Goal: Task Accomplishment & Management: Manage account settings

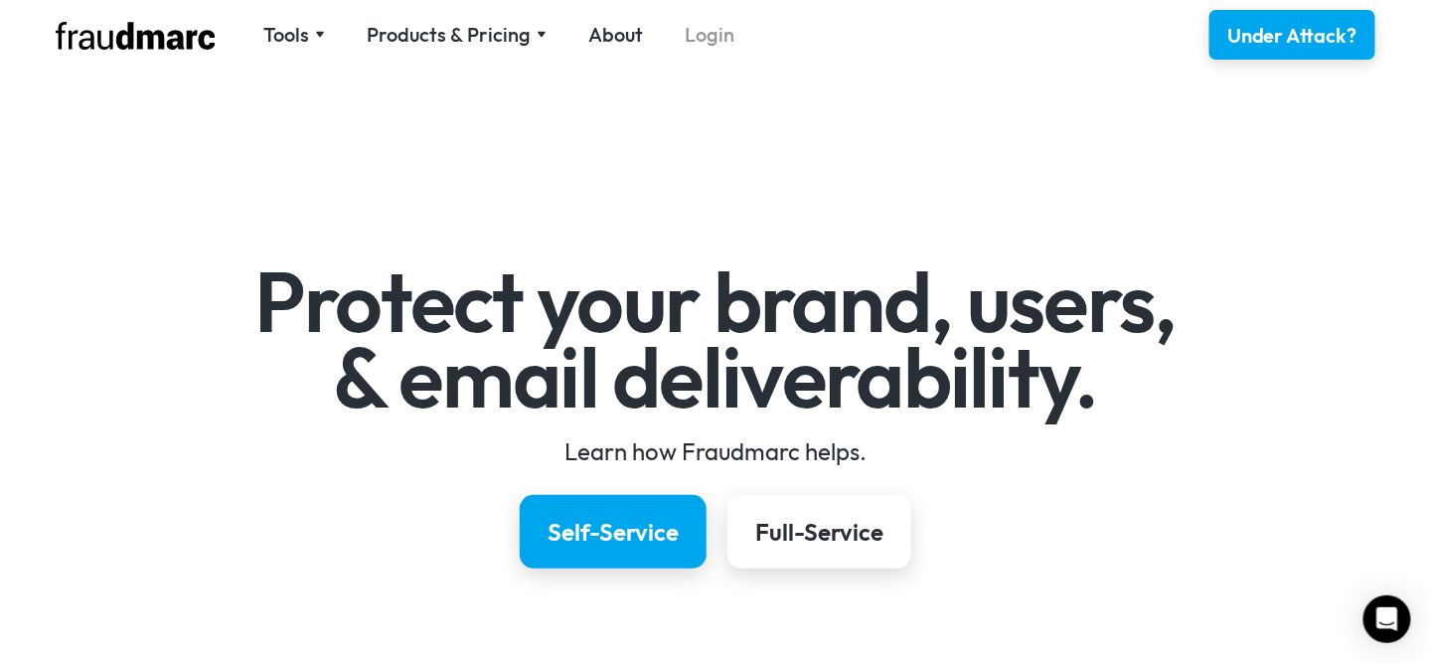
click at [714, 29] on link "Login" at bounding box center [710, 35] width 50 height 28
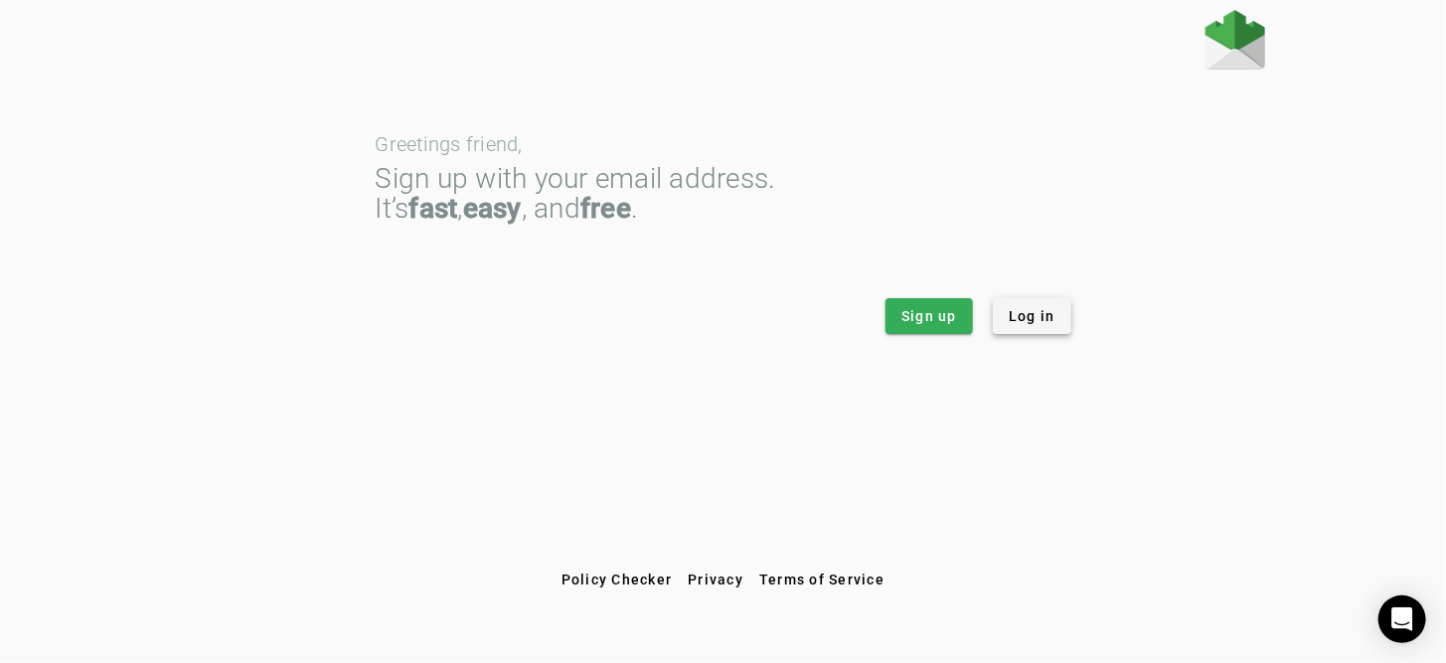
click at [1014, 328] on span at bounding box center [1032, 316] width 78 height 48
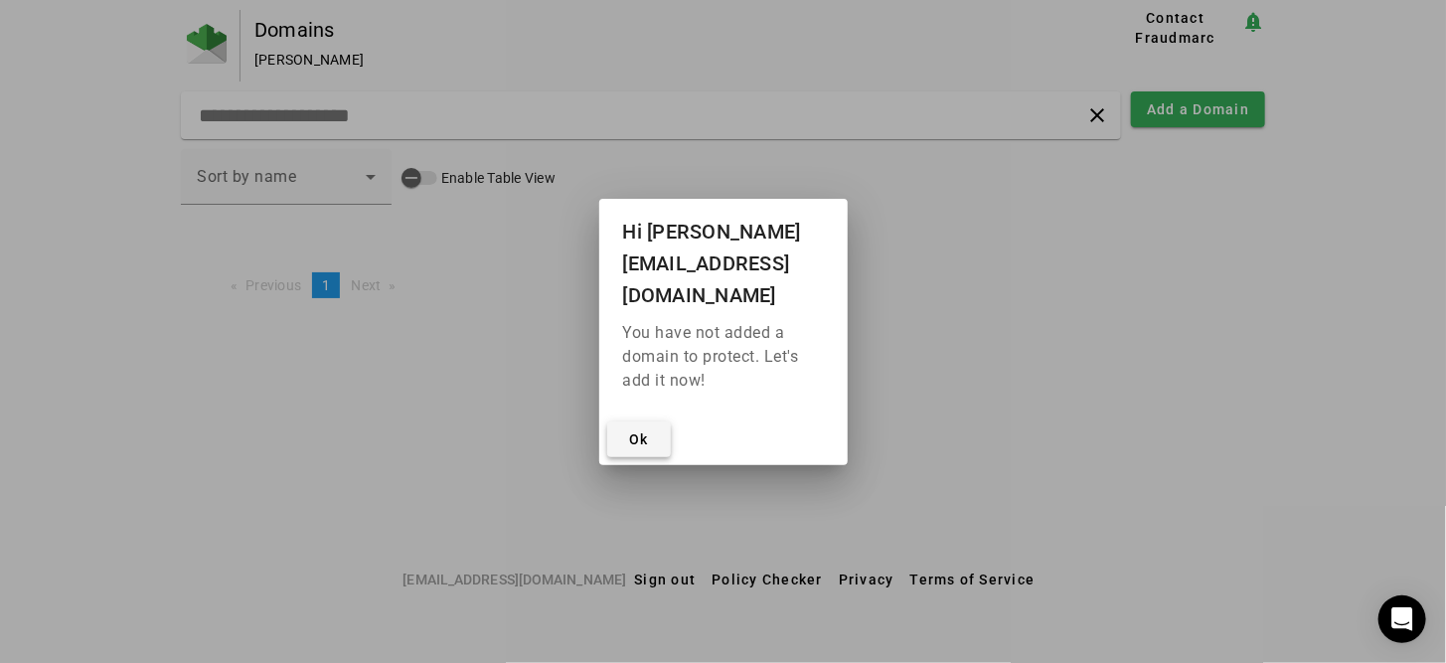
click at [647, 431] on span "Ok" at bounding box center [639, 439] width 20 height 16
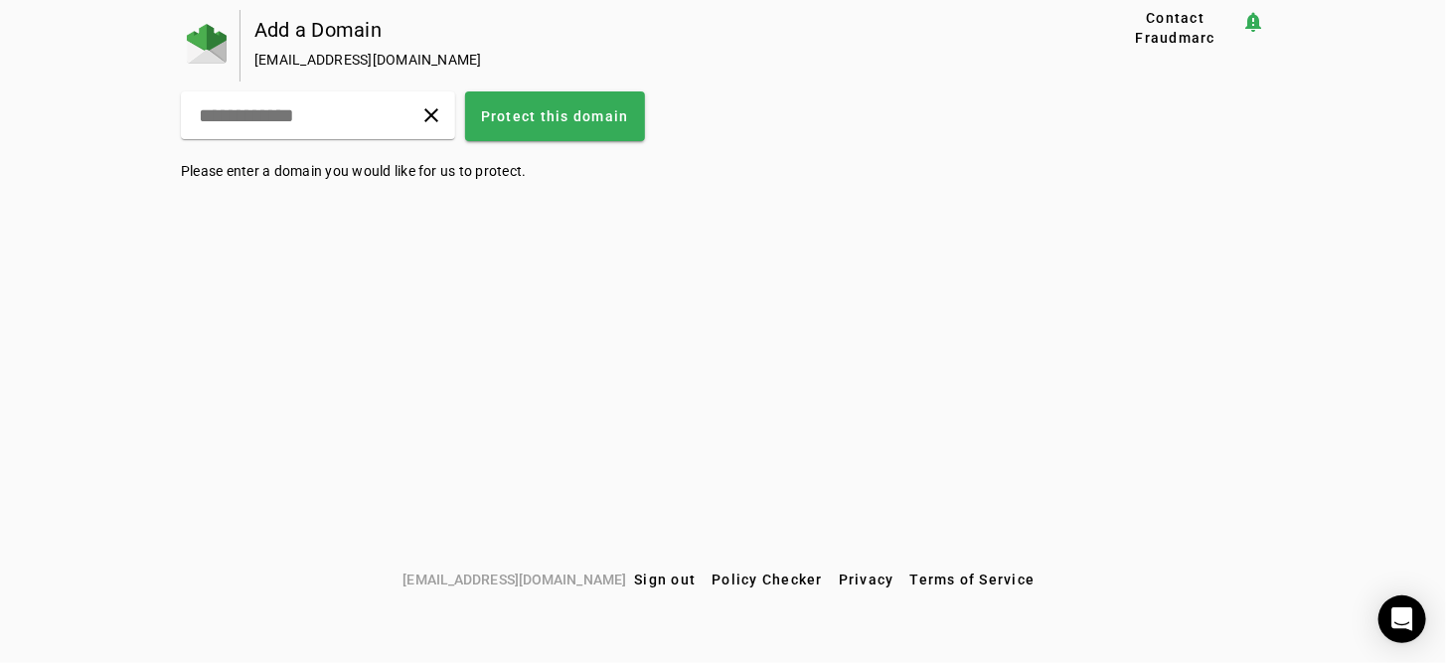
drag, startPoint x: 479, startPoint y: 116, endPoint x: 380, endPoint y: 303, distance: 211.6
click at [382, 304] on div "Add a Domain [EMAIL_ADDRESS][DOMAIN_NAME] Contact Fraudmarc notification_import…" at bounding box center [723, 285] width 1446 height 551
click at [378, 109] on div "clear" at bounding box center [318, 115] width 274 height 48
click at [342, 125] on input "text" at bounding box center [272, 115] width 151 height 24
type input "**********"
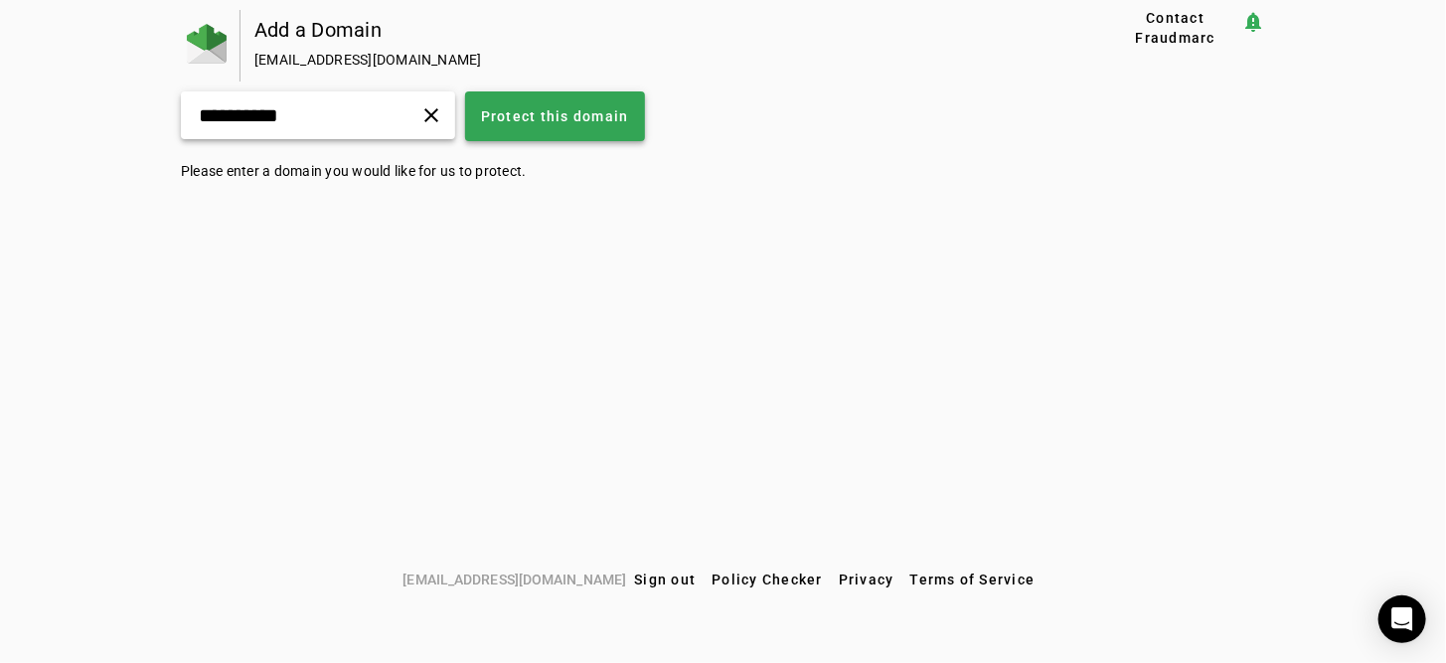
click at [645, 128] on span at bounding box center [555, 116] width 180 height 48
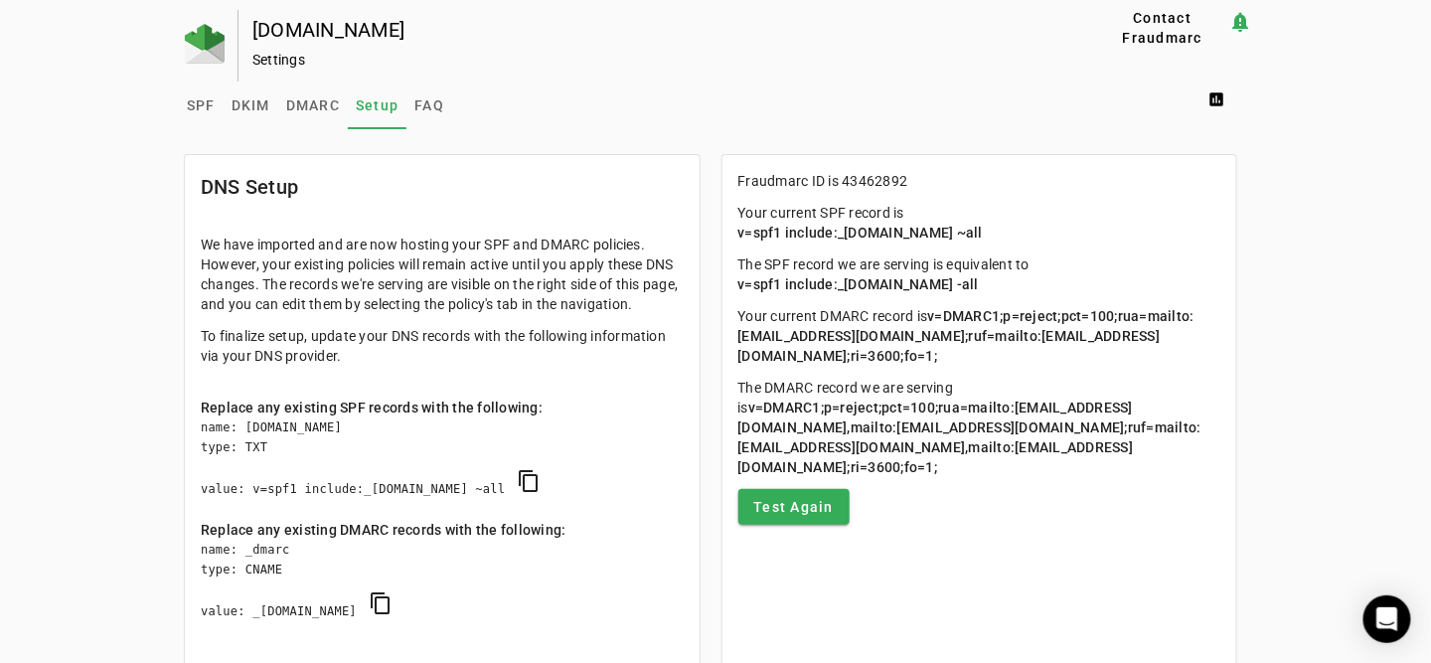
click at [269, 58] on div "Settings" at bounding box center [642, 60] width 781 height 20
click at [240, 107] on span "DKIM" at bounding box center [251, 105] width 39 height 14
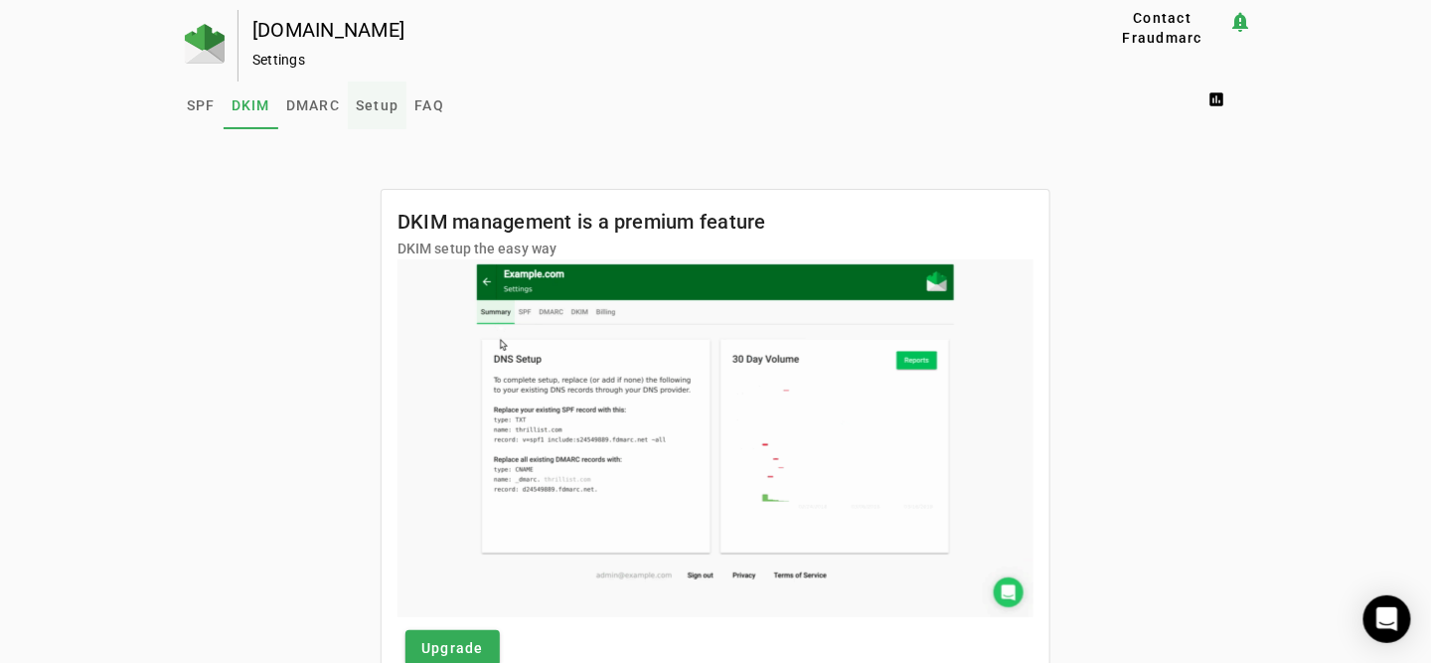
click at [363, 104] on span "Setup" at bounding box center [377, 105] width 43 height 14
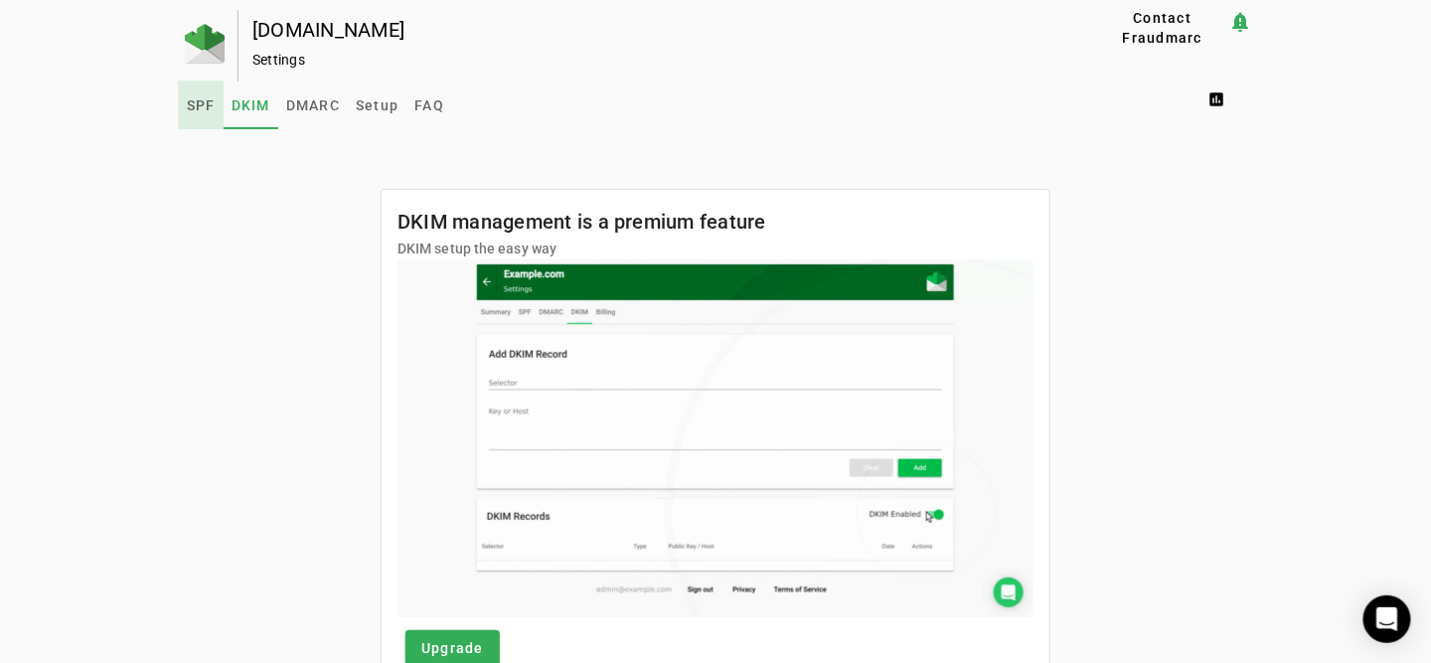
click at [193, 99] on span "SPF" at bounding box center [201, 105] width 29 height 14
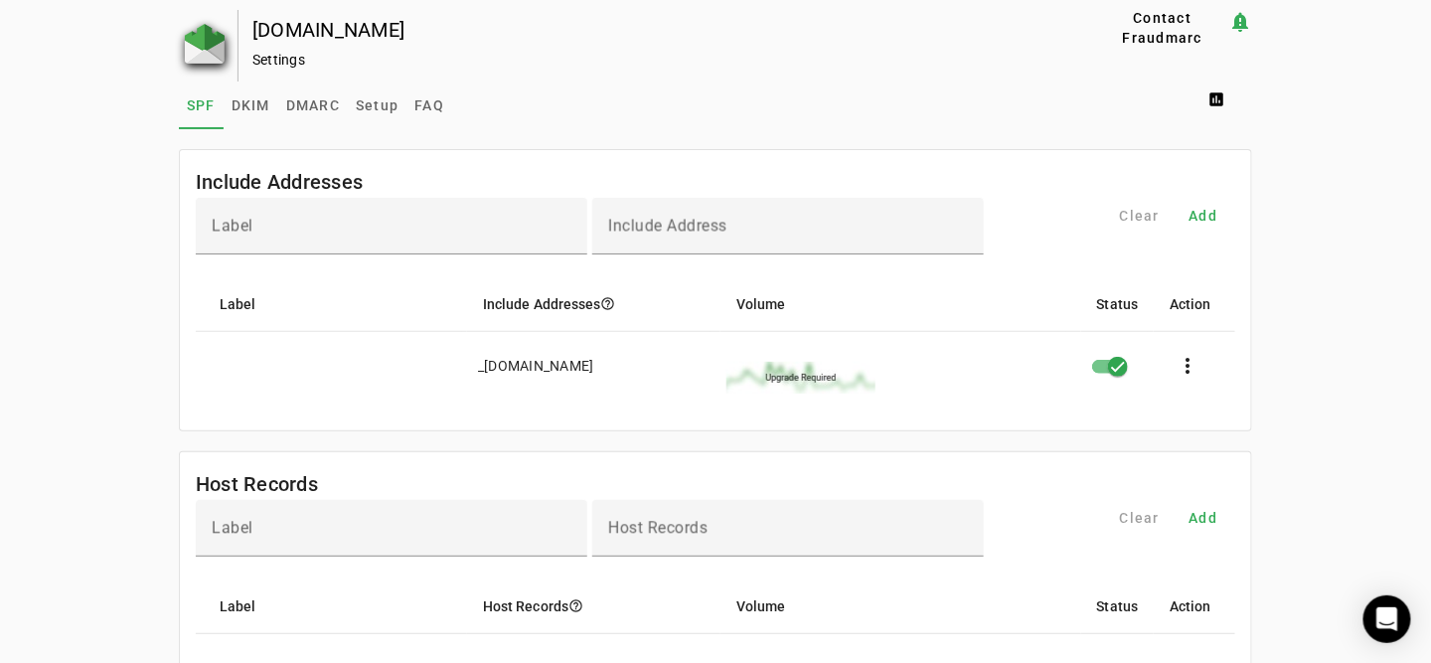
click at [199, 56] on img at bounding box center [205, 44] width 40 height 40
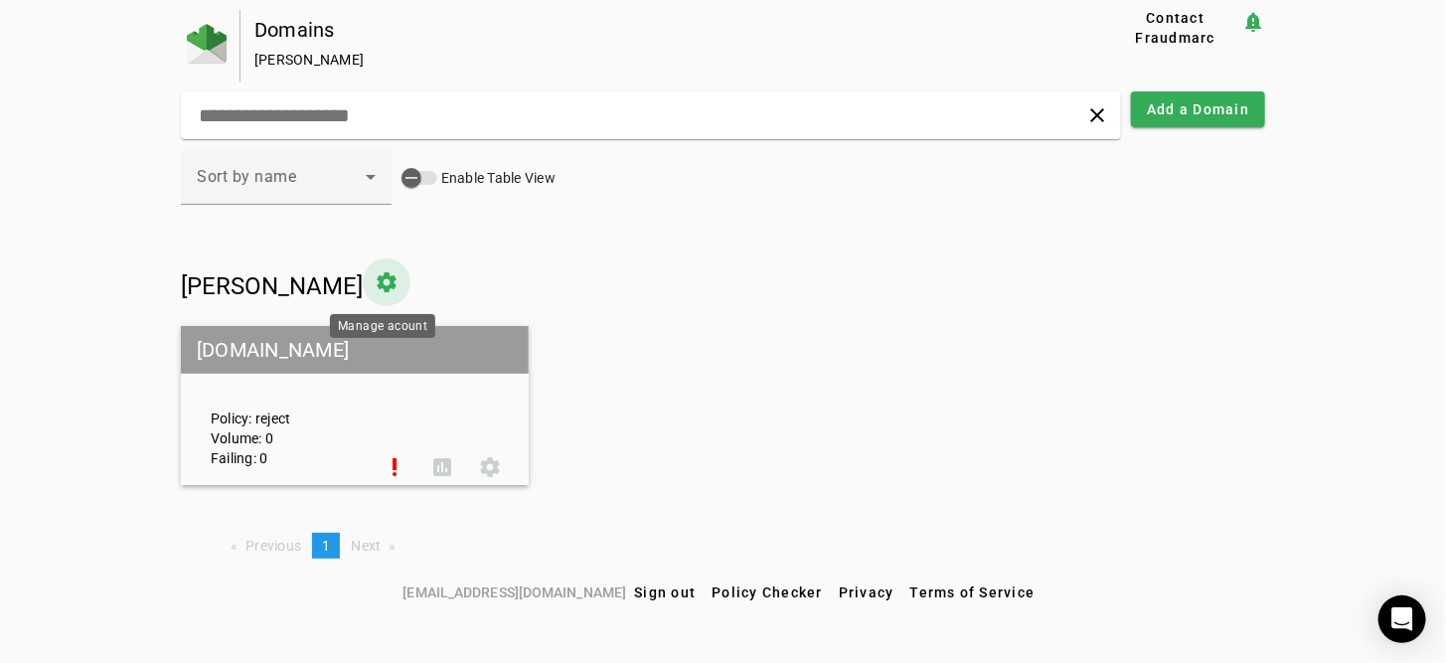
click at [390, 281] on span at bounding box center [387, 282] width 48 height 48
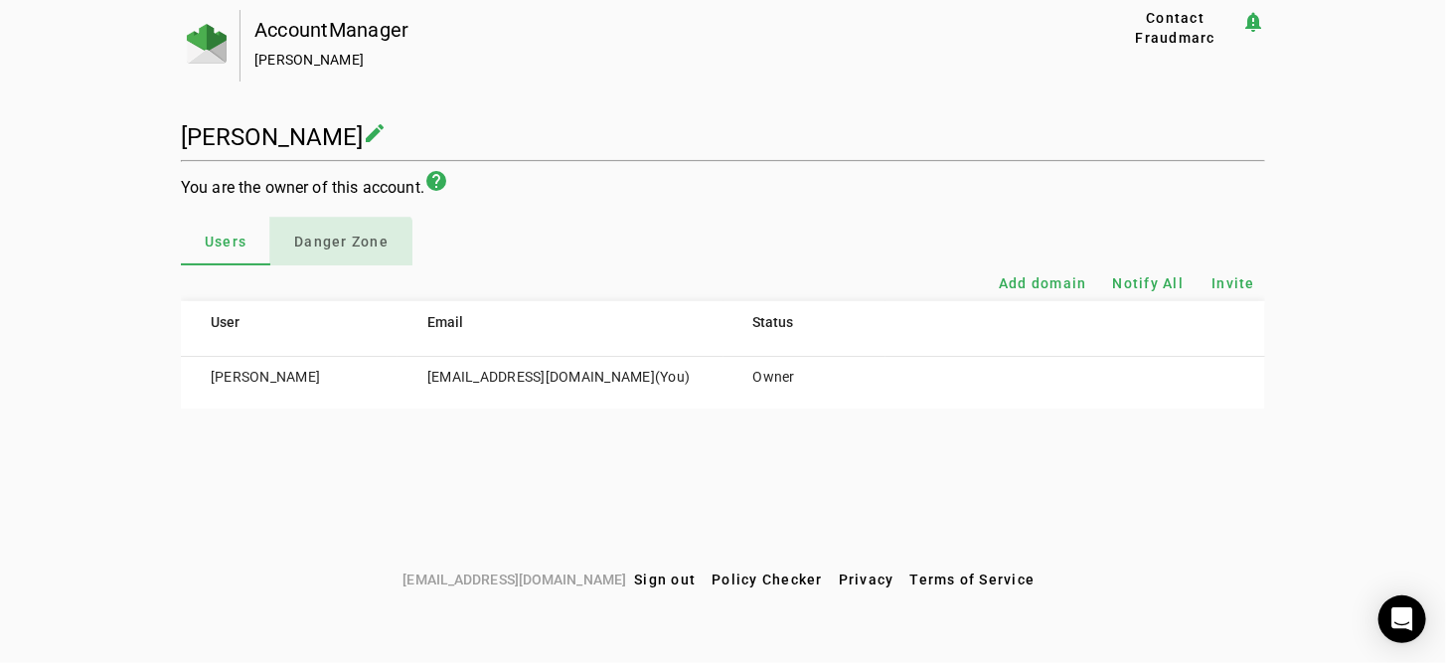
click at [338, 252] on span "Danger Zone" at bounding box center [341, 242] width 94 height 48
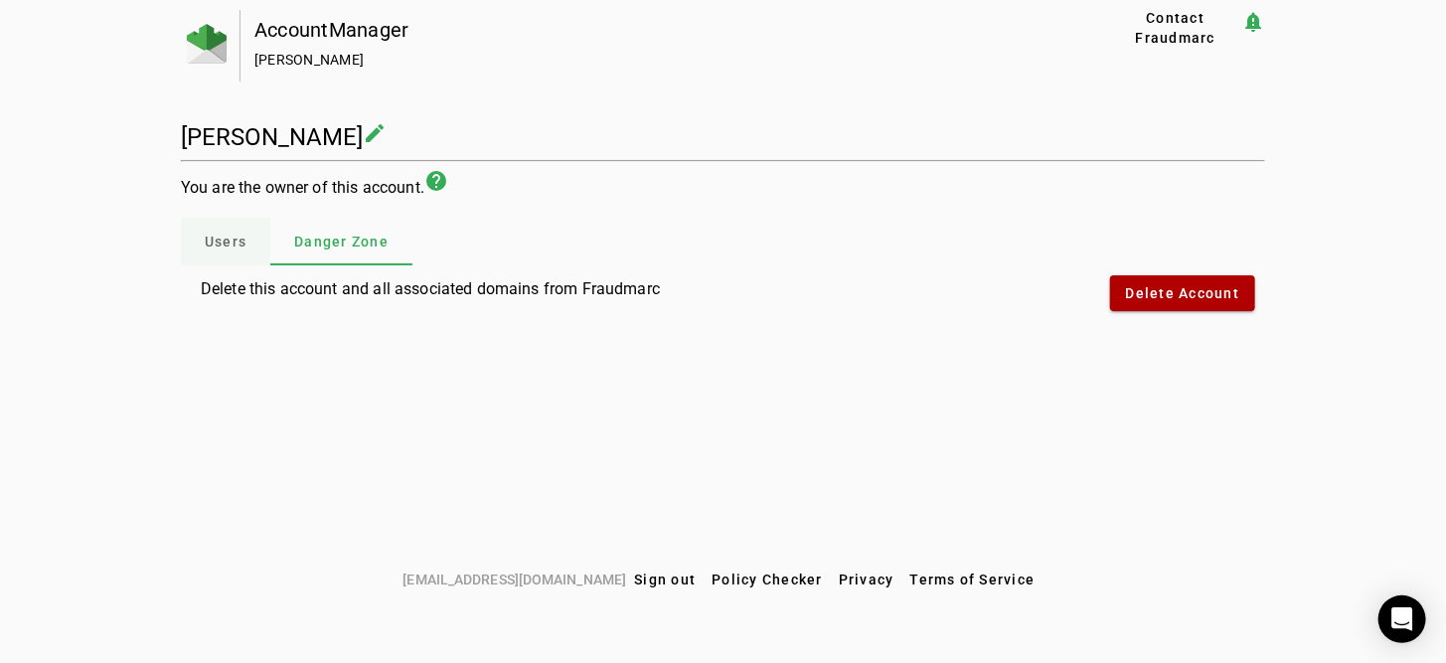
click at [210, 241] on span "Users" at bounding box center [226, 241] width 42 height 14
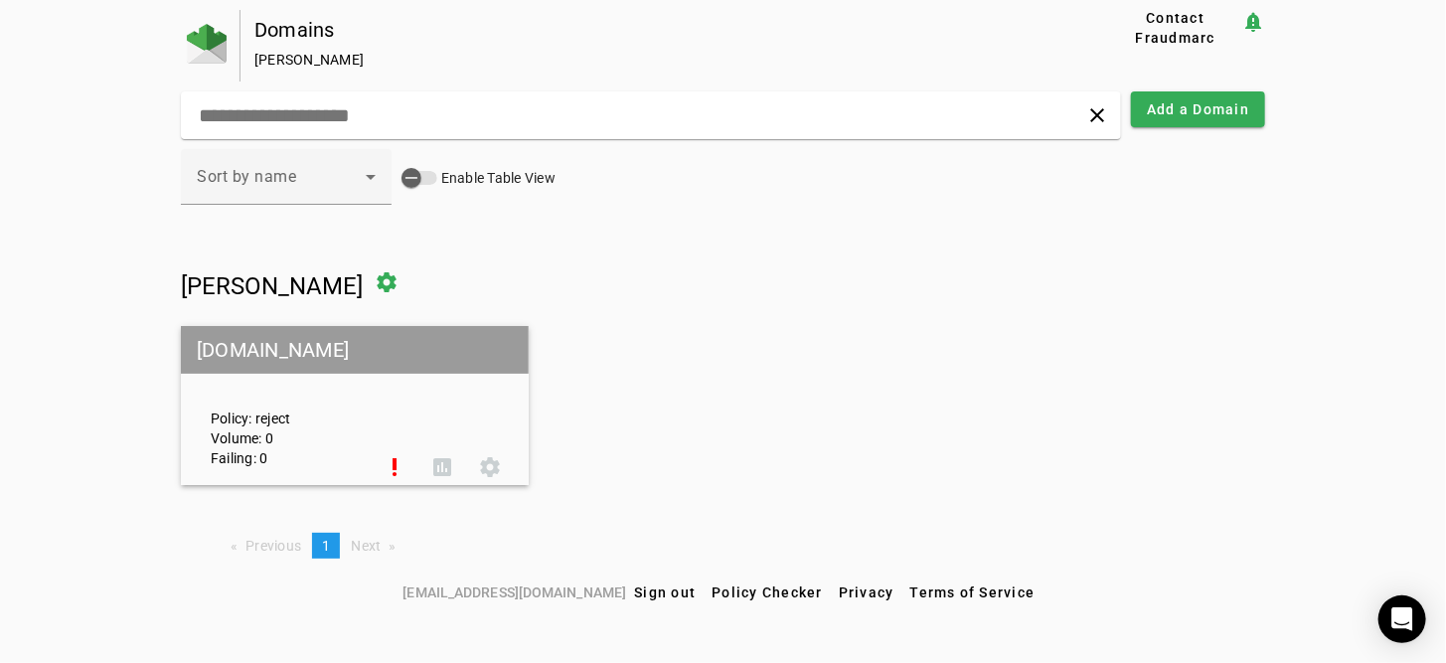
click at [244, 413] on div "Policy: reject Volume: 0 Failing: 0" at bounding box center [283, 406] width 175 height 124
click at [362, 118] on input "text" at bounding box center [455, 115] width 517 height 24
type input "*"
